Goal: Task Accomplishment & Management: Use online tool/utility

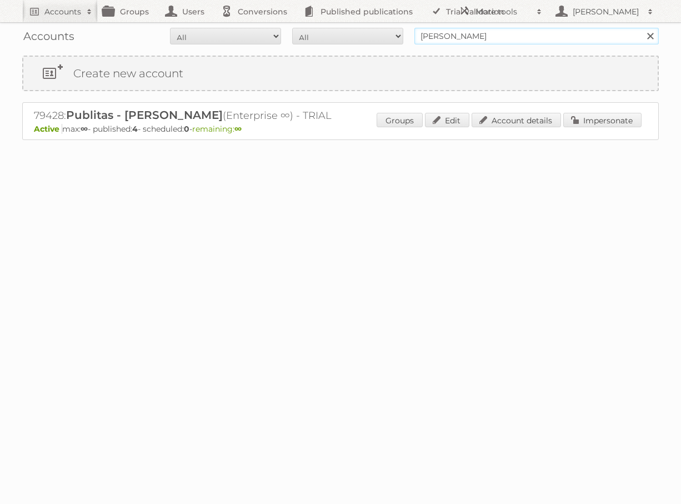
click at [511, 35] on input "danielius@publitas" at bounding box center [536, 36] width 244 height 17
type input "intergast"
click at [642, 28] on input "Search" at bounding box center [650, 36] width 17 height 17
click at [599, 118] on link "Impersonate" at bounding box center [602, 120] width 78 height 14
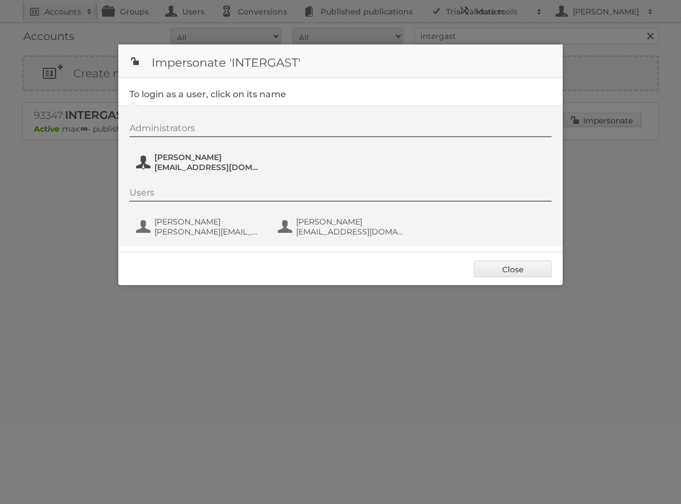
click at [206, 156] on span "[PERSON_NAME]" at bounding box center [208, 157] width 108 height 10
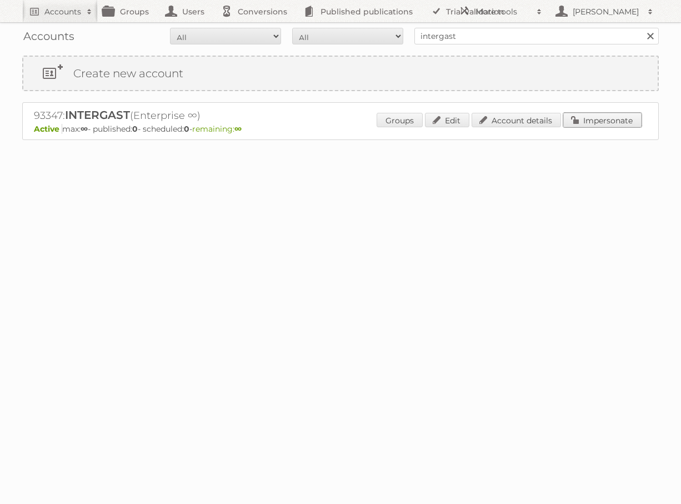
click at [596, 122] on link "Impersonate" at bounding box center [602, 120] width 78 height 14
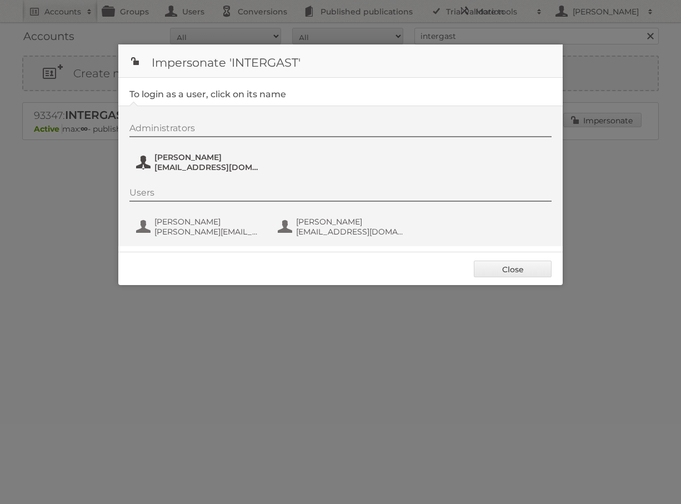
click at [225, 167] on span "[EMAIL_ADDRESS][DOMAIN_NAME]" at bounding box center [208, 167] width 108 height 10
